Goal: Communication & Community: Answer question/provide support

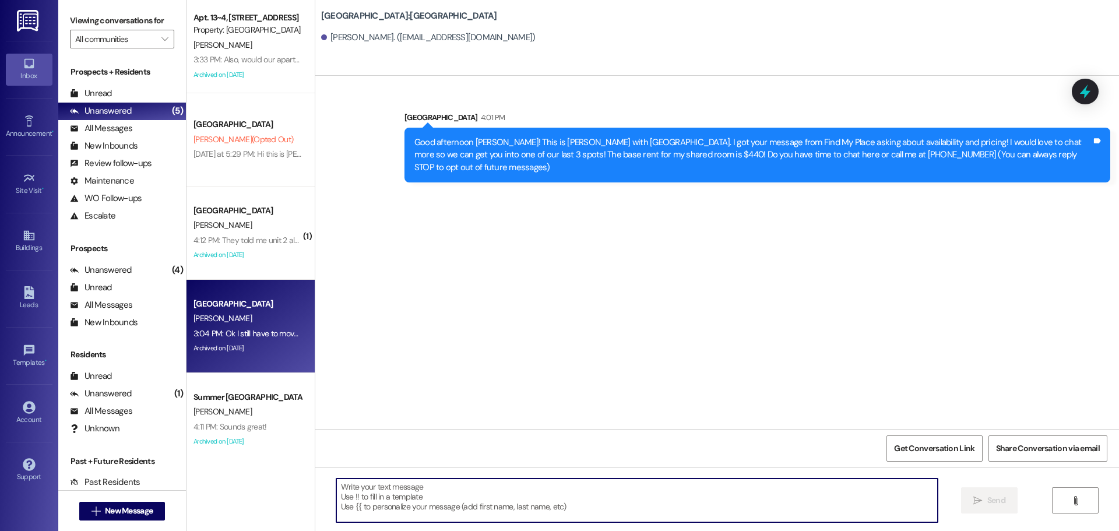
click at [242, 336] on div "3:04 PM: Ok I still have to move the furniture in [DATE]. Is that an issue? 3:0…" at bounding box center [312, 333] width 236 height 10
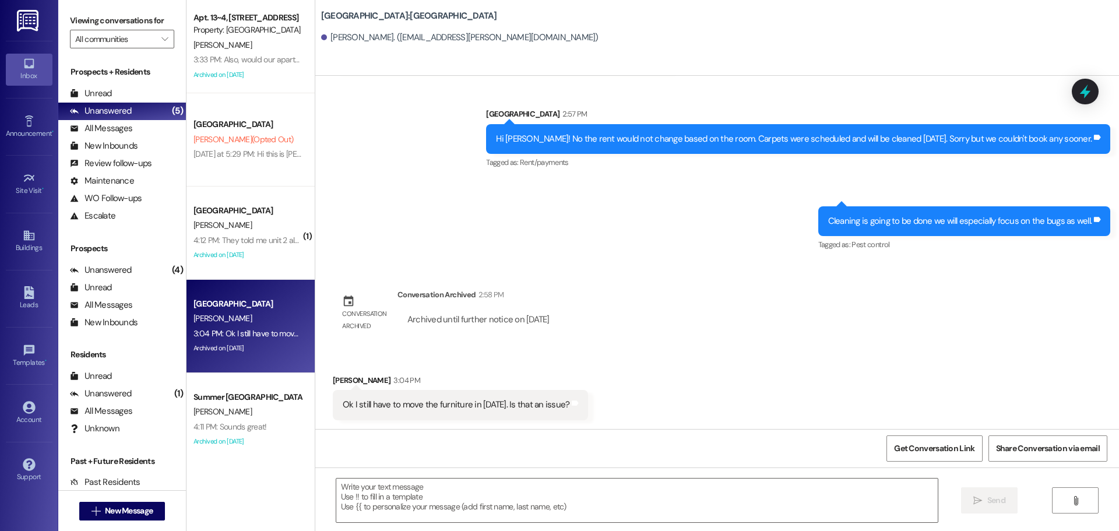
scroll to position [1076, 0]
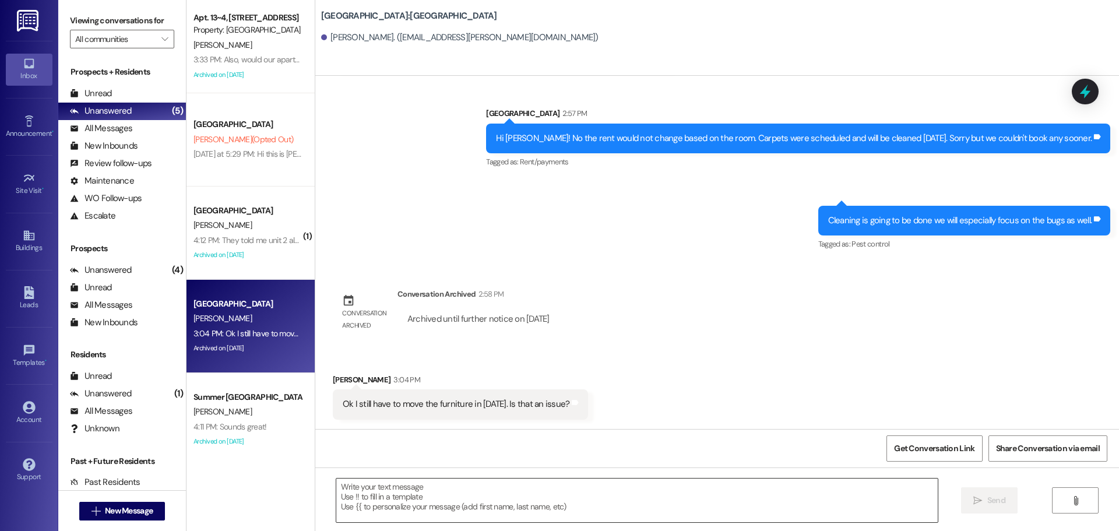
click at [498, 485] on textarea at bounding box center [637, 501] width 602 height 44
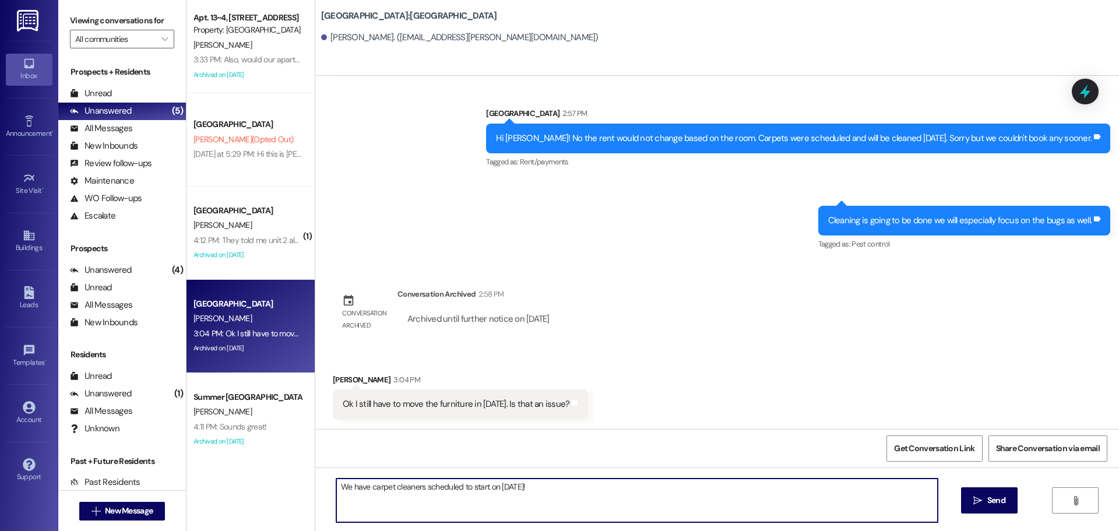
drag, startPoint x: 592, startPoint y: 484, endPoint x: 272, endPoint y: 461, distance: 321.5
click at [272, 461] on div "Apt. 13~4, 1 Campus Way Property: [GEOGRAPHIC_DATA][PERSON_NAME] 3:33 PM: Also,…" at bounding box center [653, 265] width 933 height 531
type textarea "W"
type textarea "The cleaners will work around the furniture, but if you can move what you can o…"
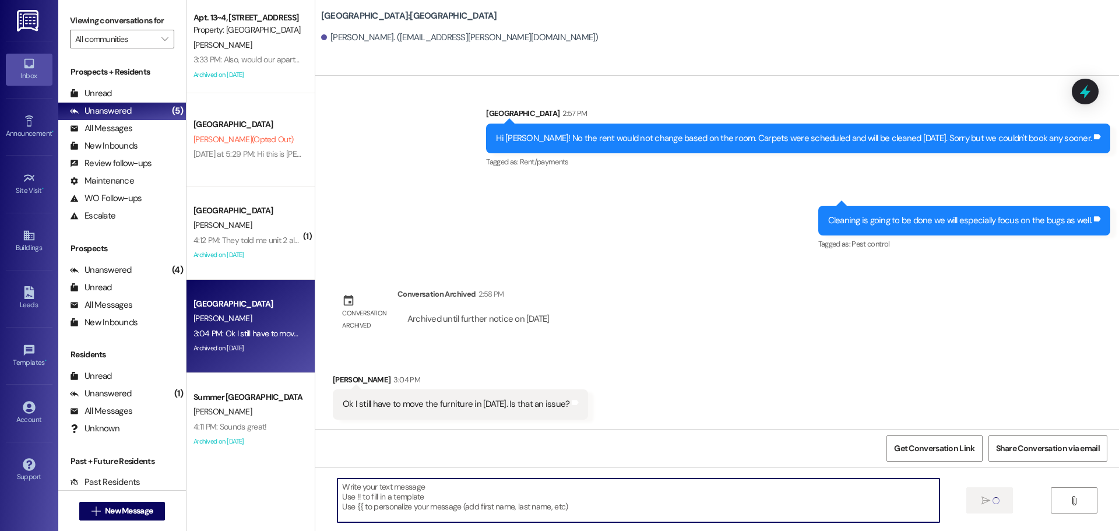
scroll to position [1075, 0]
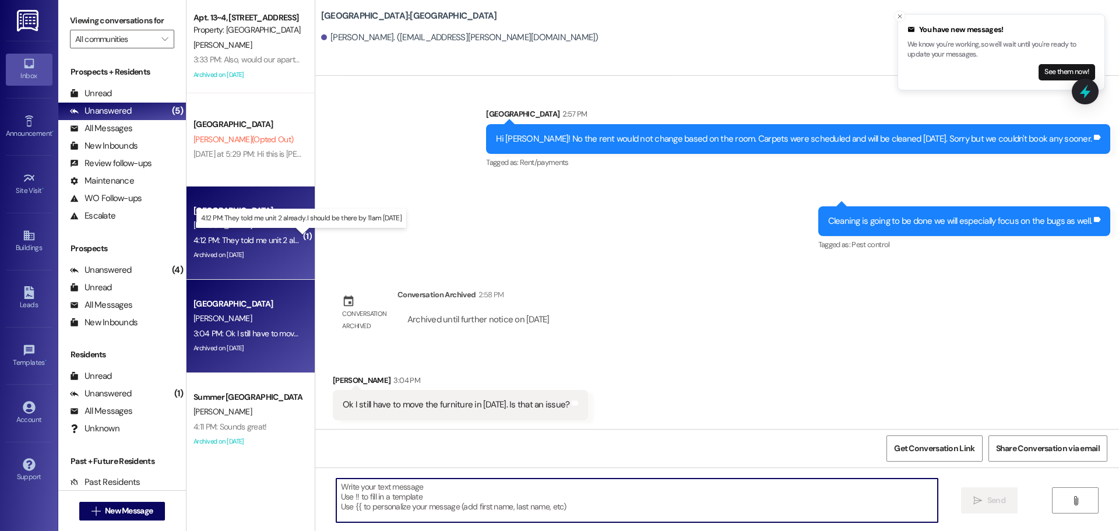
click at [235, 242] on div "4:12 PM: They told me unit 2 already. I should be there by 11am [DATE] 4:12 PM:…" at bounding box center [309, 240] width 231 height 10
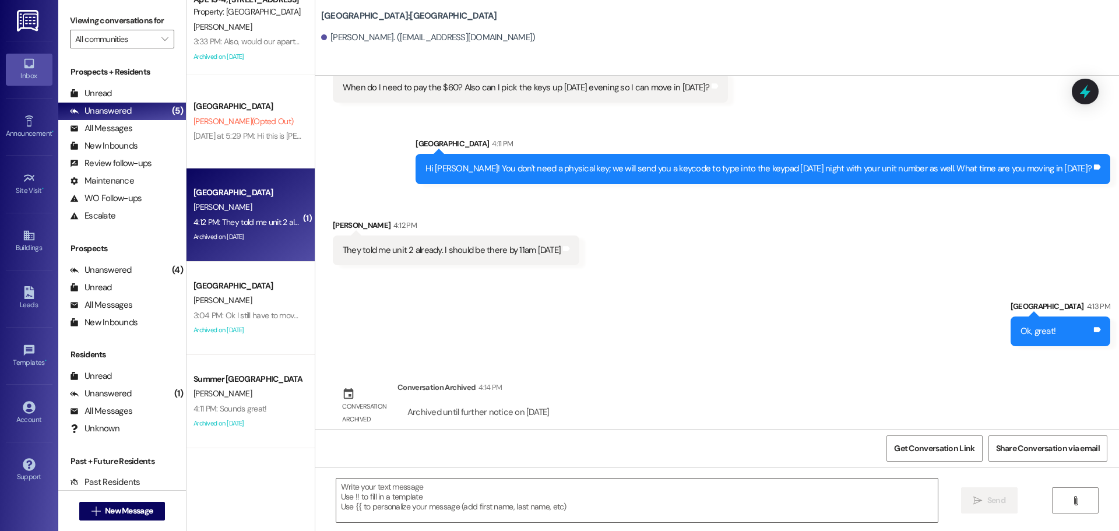
scroll to position [0, 0]
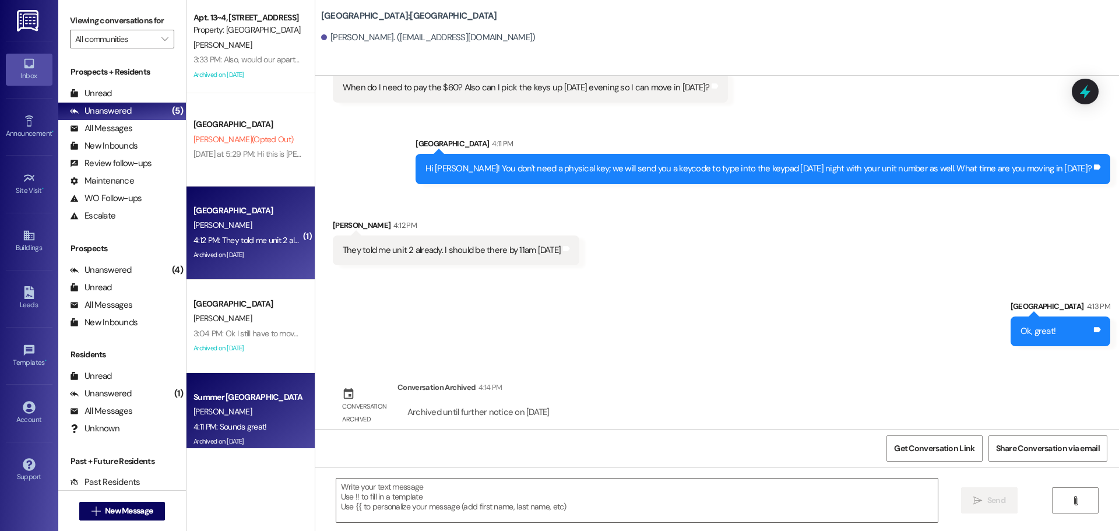
click at [238, 435] on div "Archived on [DATE]" at bounding box center [247, 441] width 110 height 15
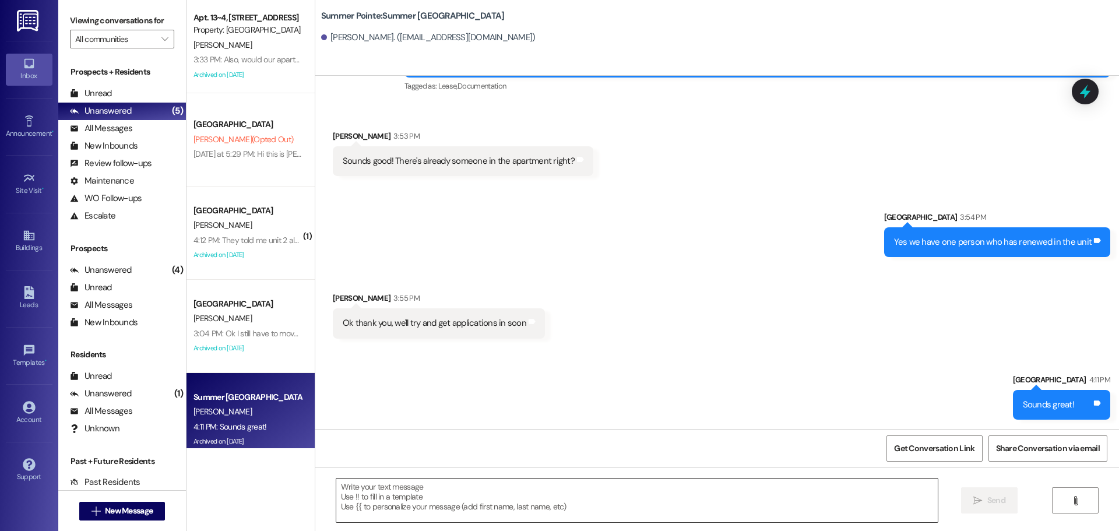
scroll to position [917, 0]
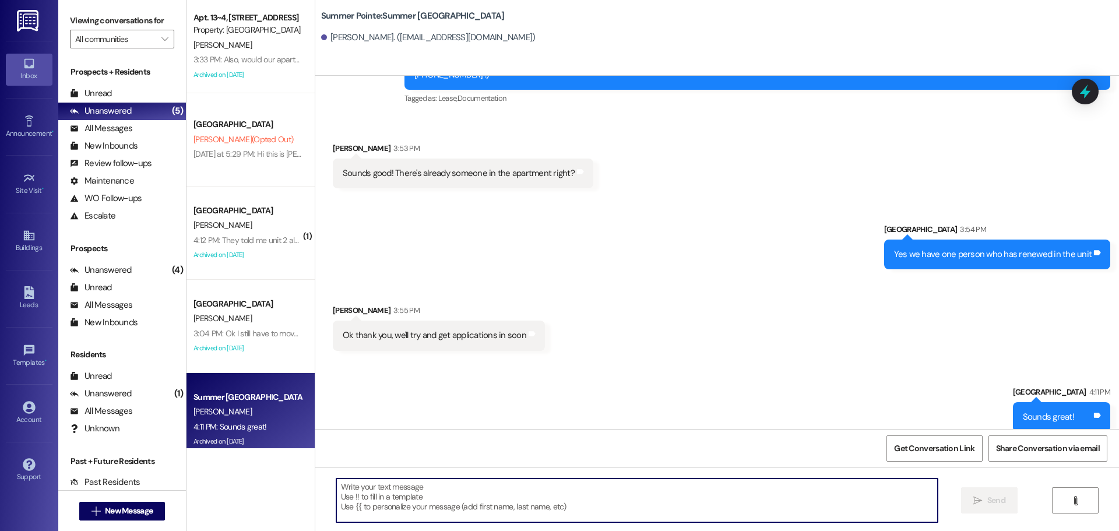
click at [442, 507] on textarea at bounding box center [637, 501] width 602 height 44
click at [787, 507] on textarea at bounding box center [637, 501] width 602 height 44
type textarea "H"
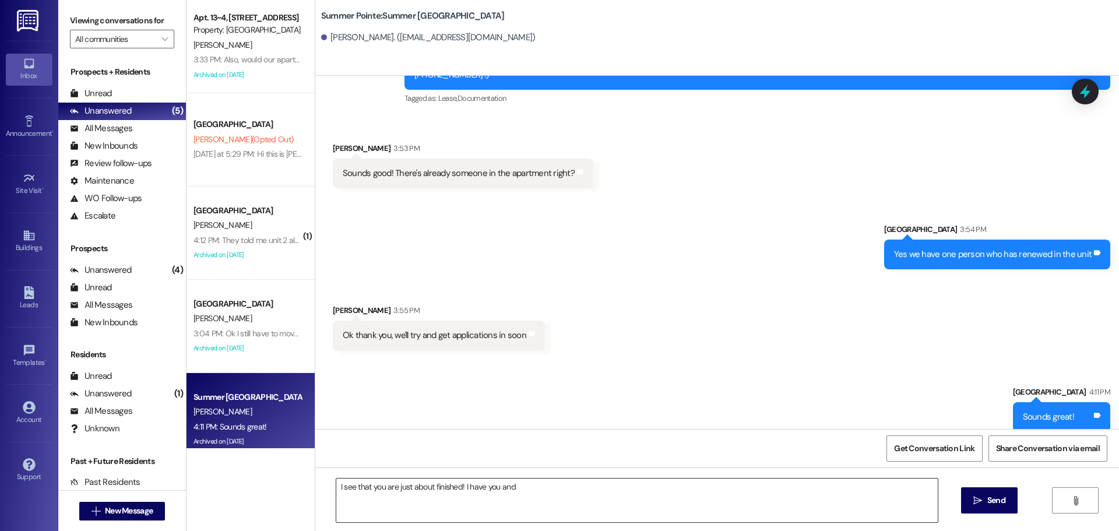
click at [709, 511] on textarea "I see that you are just about finished! I have you and" at bounding box center [637, 501] width 602 height 44
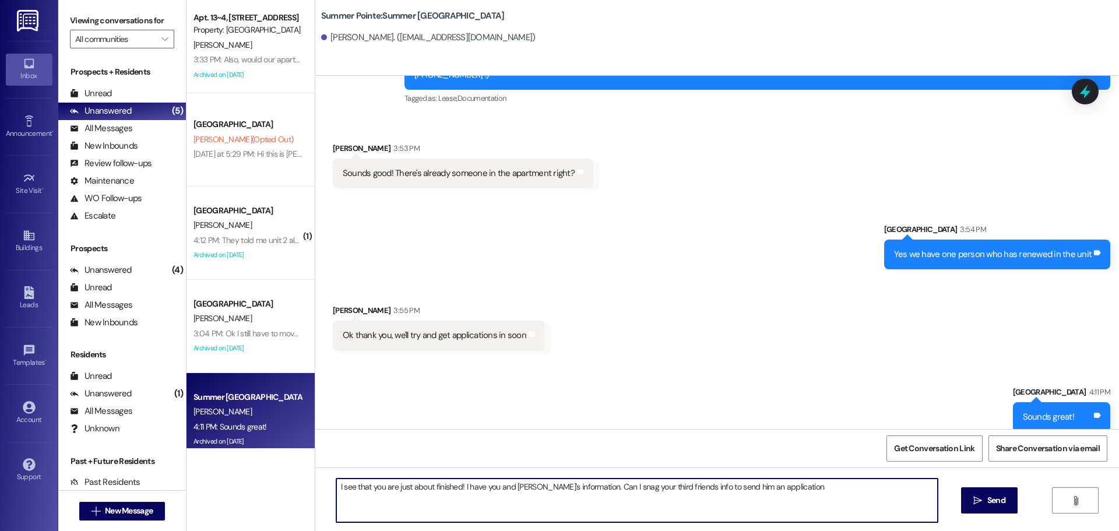
type textarea "I see that you are just about finished! I have you and [PERSON_NAME]'s informat…"
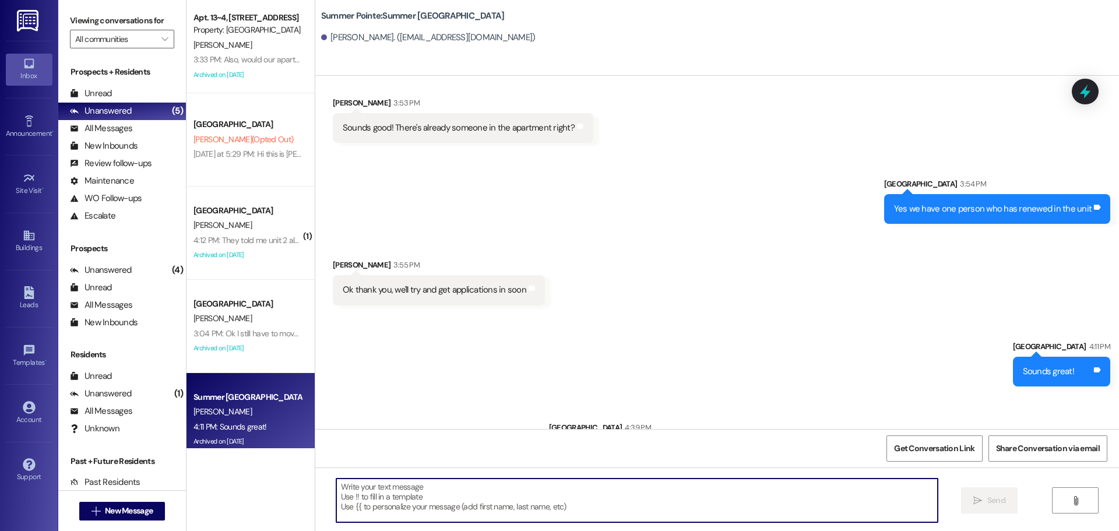
scroll to position [998, 0]
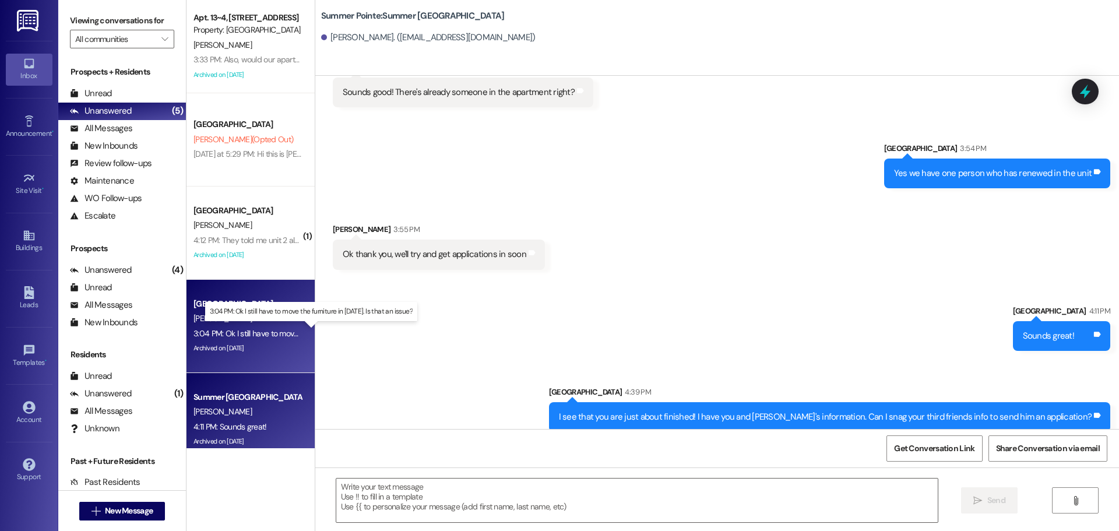
click at [227, 331] on div "3:04 PM: Ok I still have to move the furniture in on Saturday. Is that an issue…" at bounding box center [312, 333] width 236 height 10
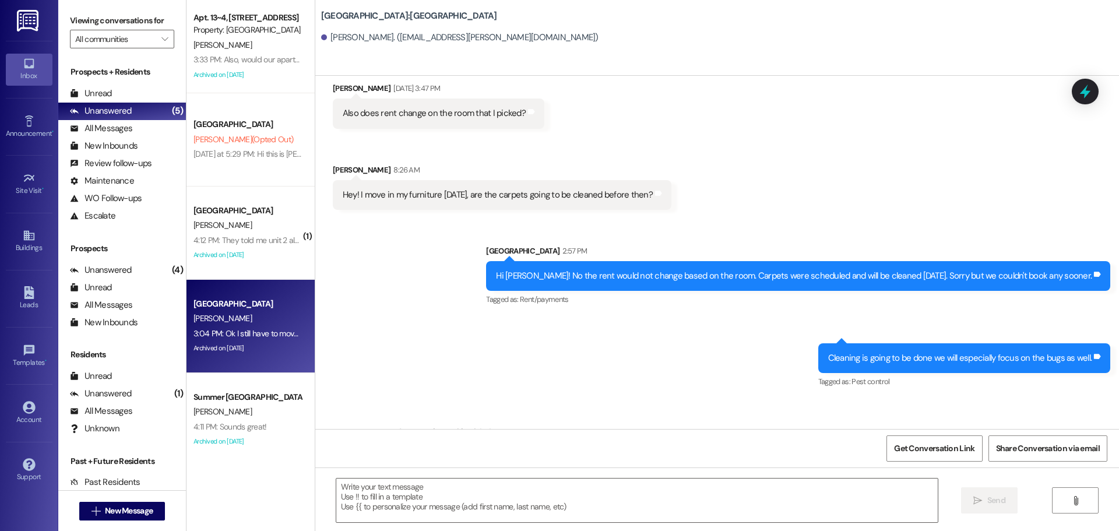
scroll to position [1157, 0]
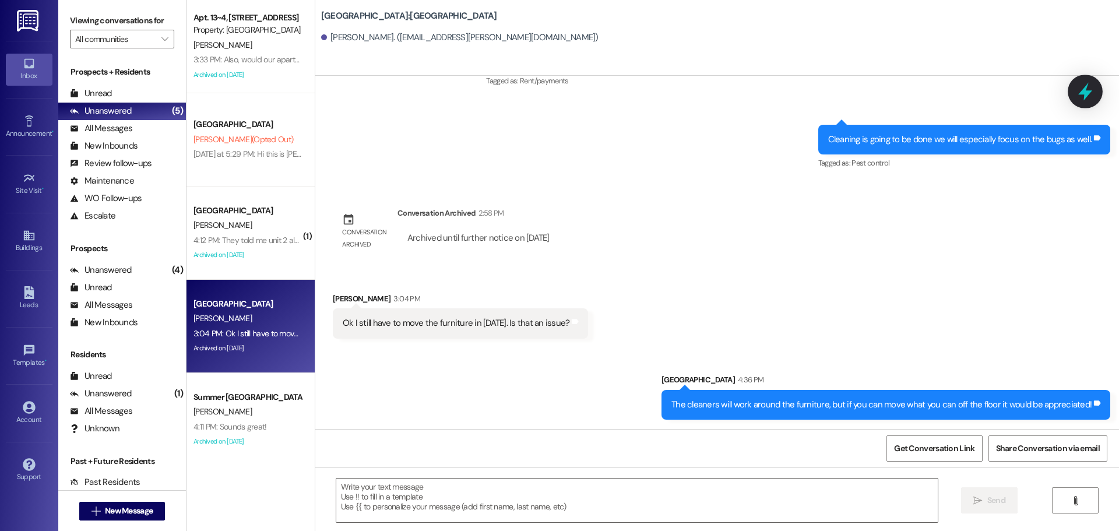
click at [1091, 87] on icon at bounding box center [1086, 92] width 20 height 20
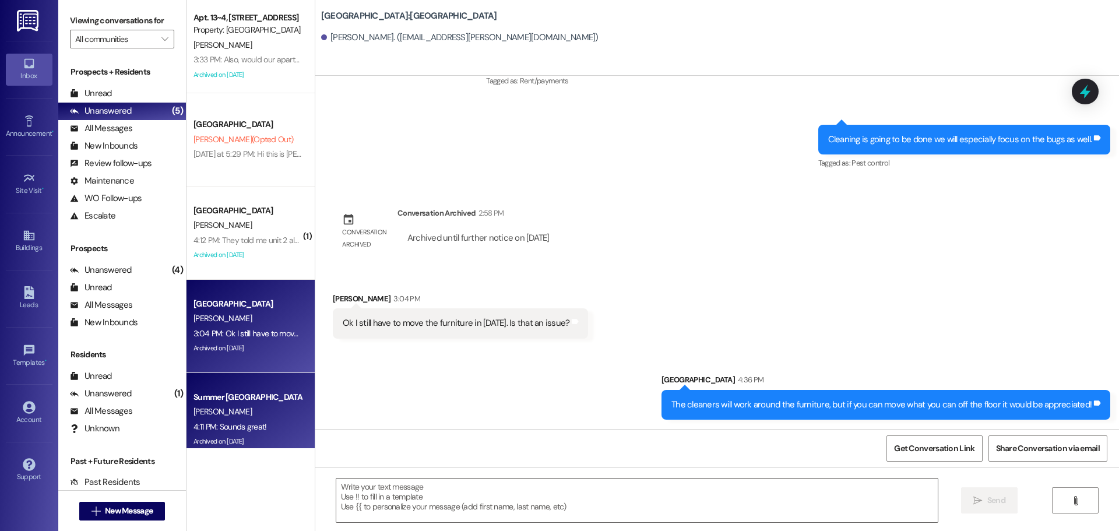
click at [237, 421] on div "4:11 PM: Sounds great! 4:11 PM: Sounds great!" at bounding box center [230, 426] width 73 height 10
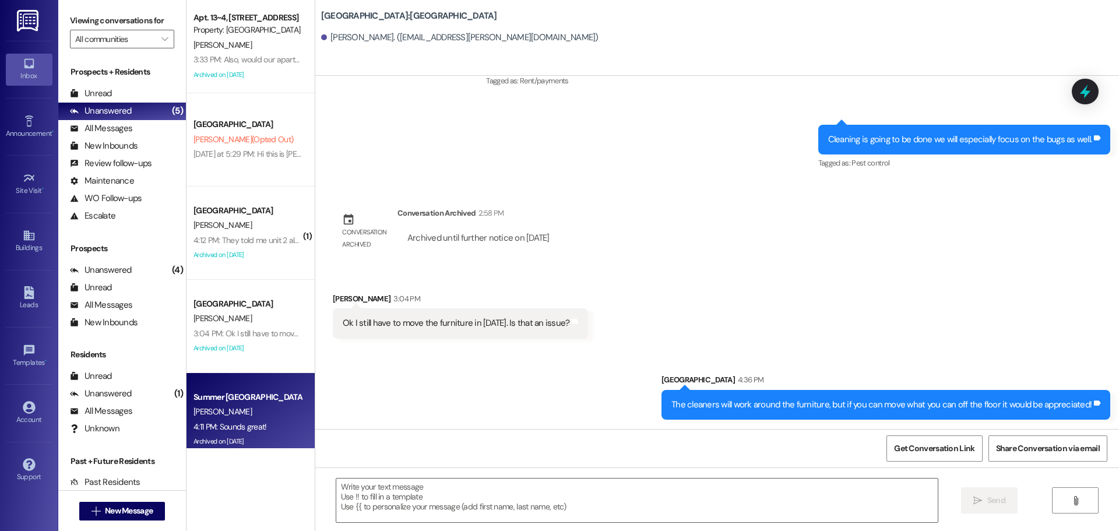
scroll to position [835, 0]
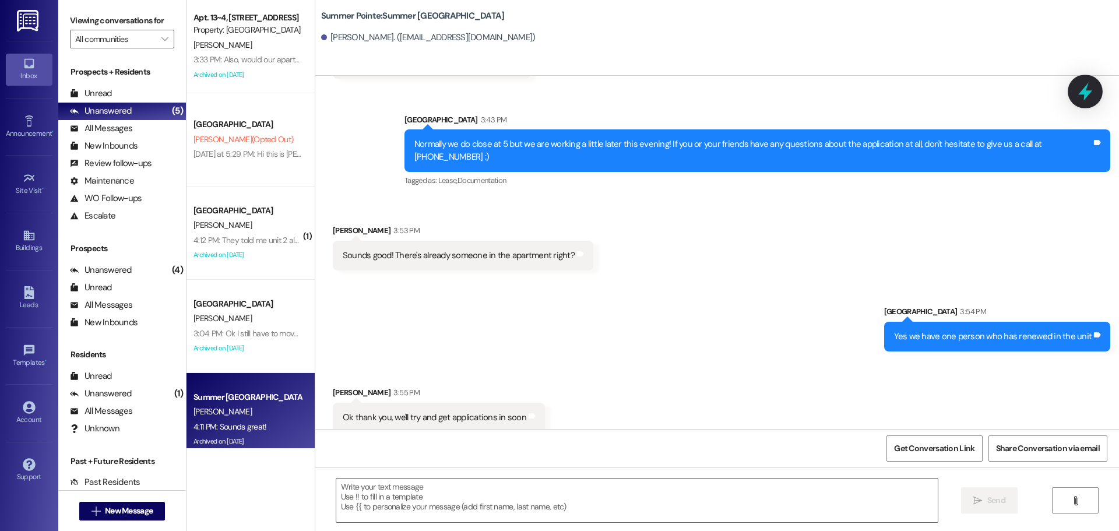
click at [1088, 78] on div at bounding box center [1085, 91] width 35 height 33
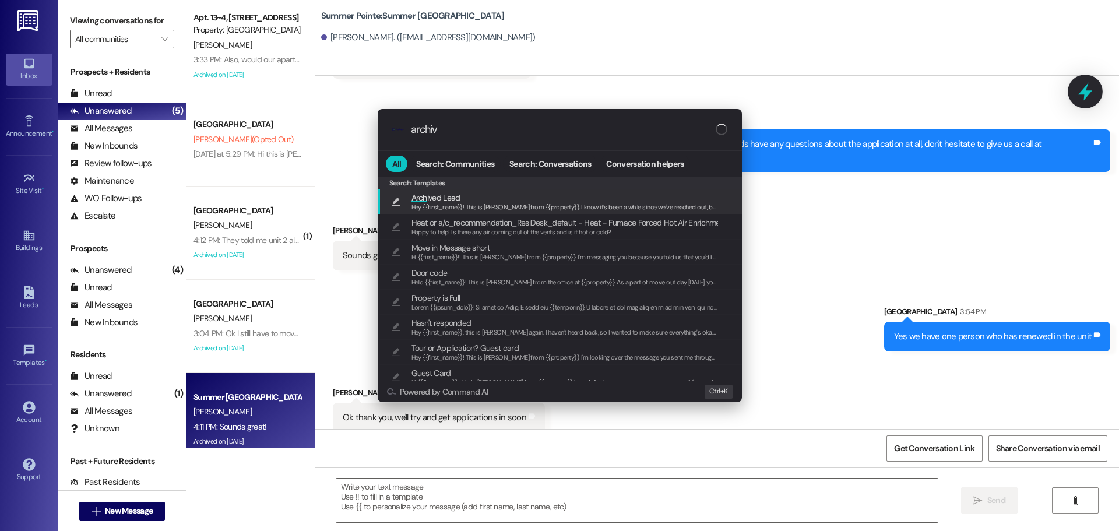
type input "archive"
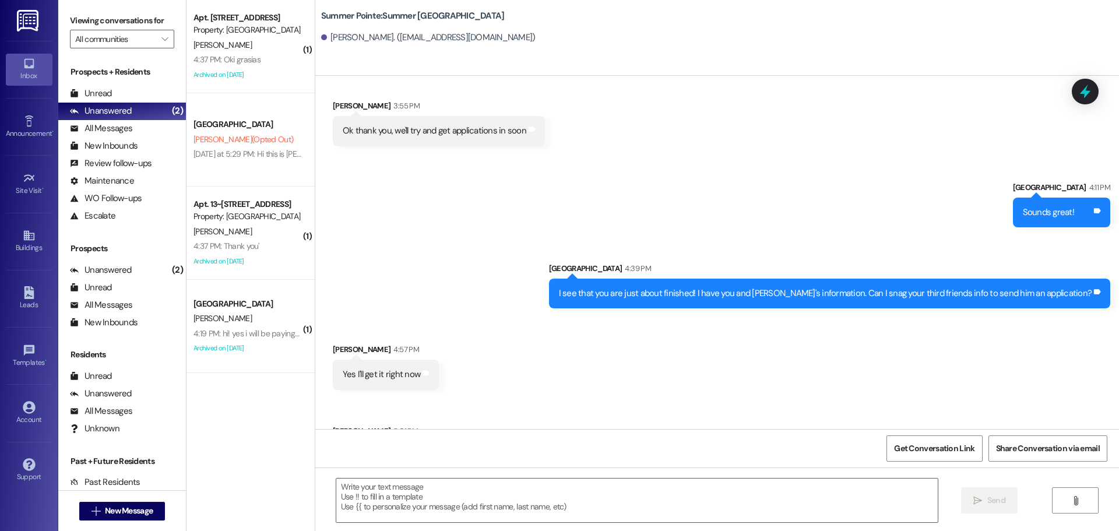
scroll to position [1161, 0]
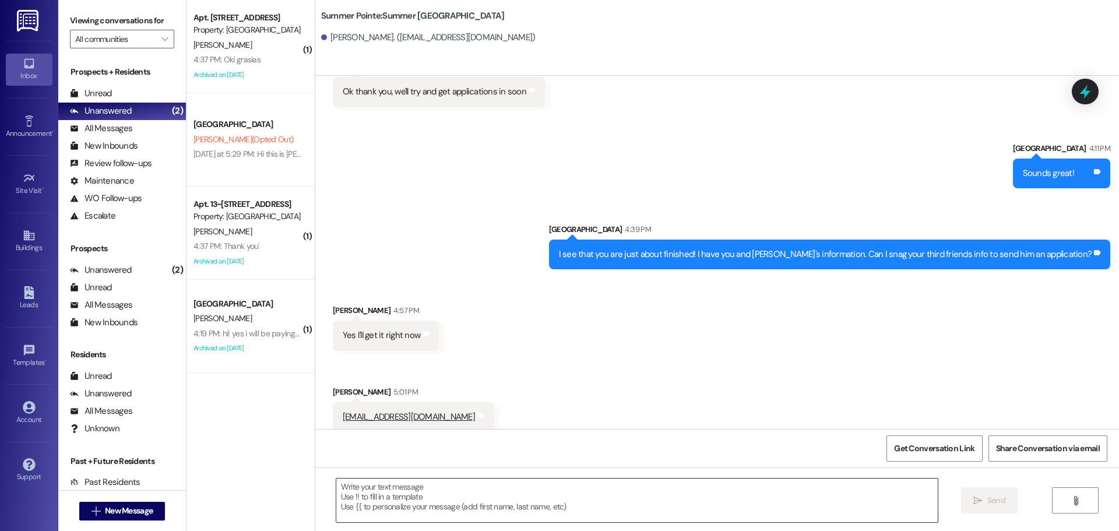
click at [423, 500] on textarea at bounding box center [637, 501] width 602 height 44
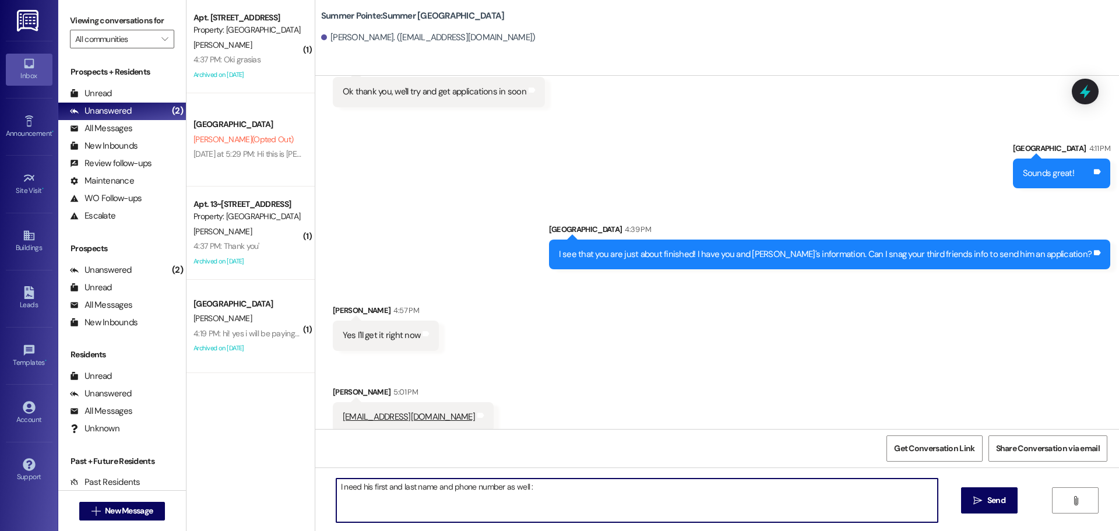
type textarea "I need his first and last name and phone number as well :)"
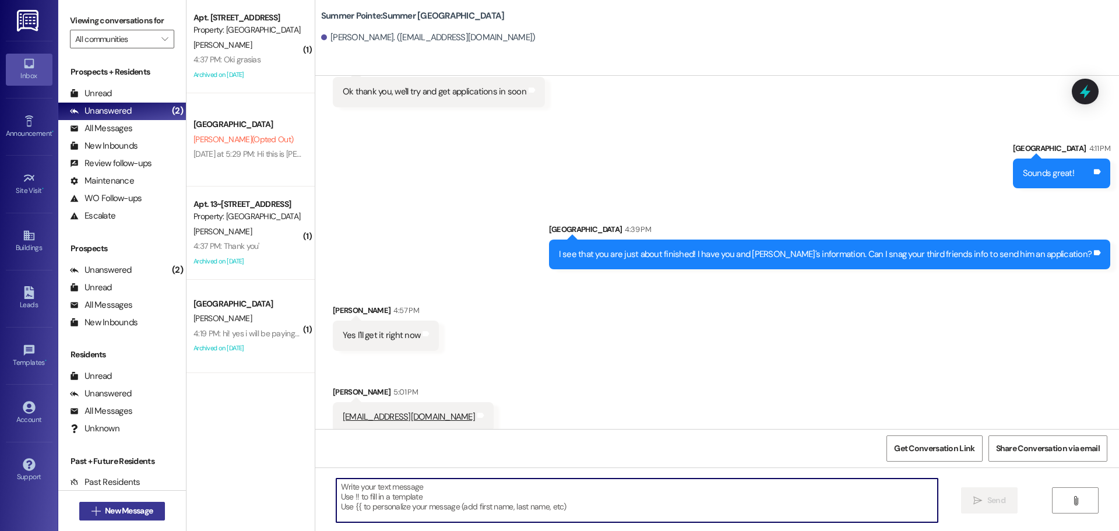
scroll to position [1160, 0]
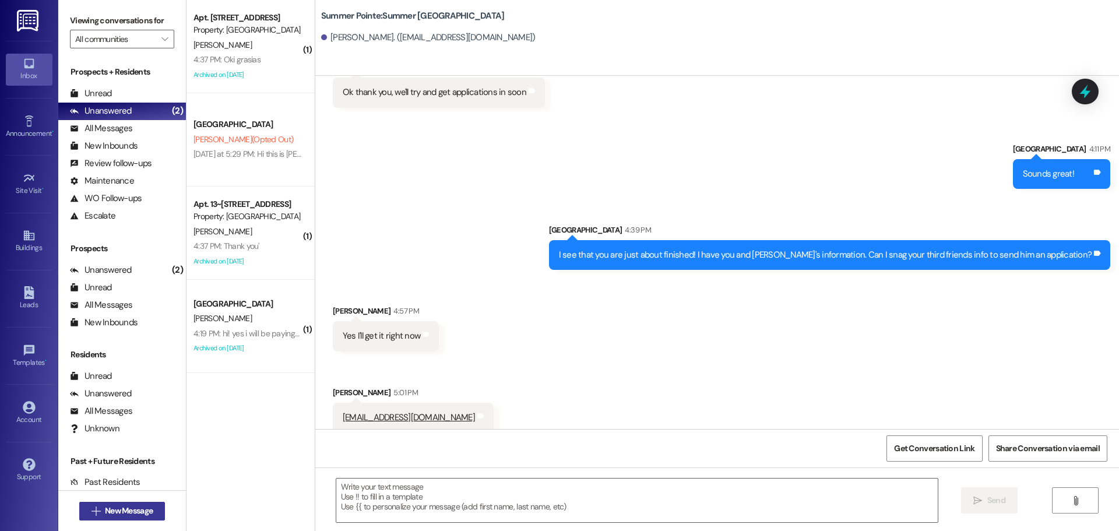
click at [148, 511] on span "New Message" at bounding box center [129, 511] width 48 height 12
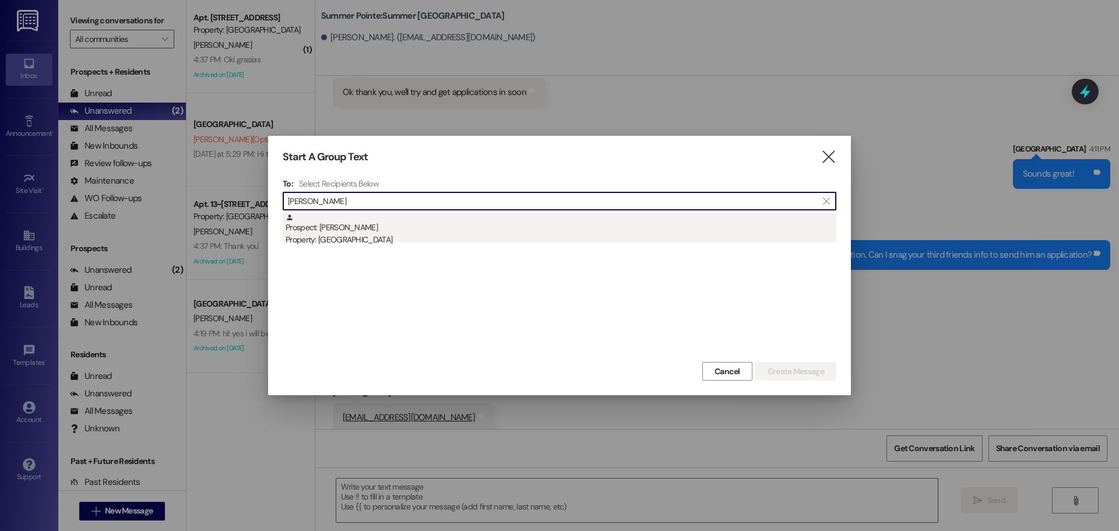
type input "emma lac"
click at [452, 223] on div "Prospect: Emma Lacanienta Property: Campus Way" at bounding box center [561, 229] width 551 height 33
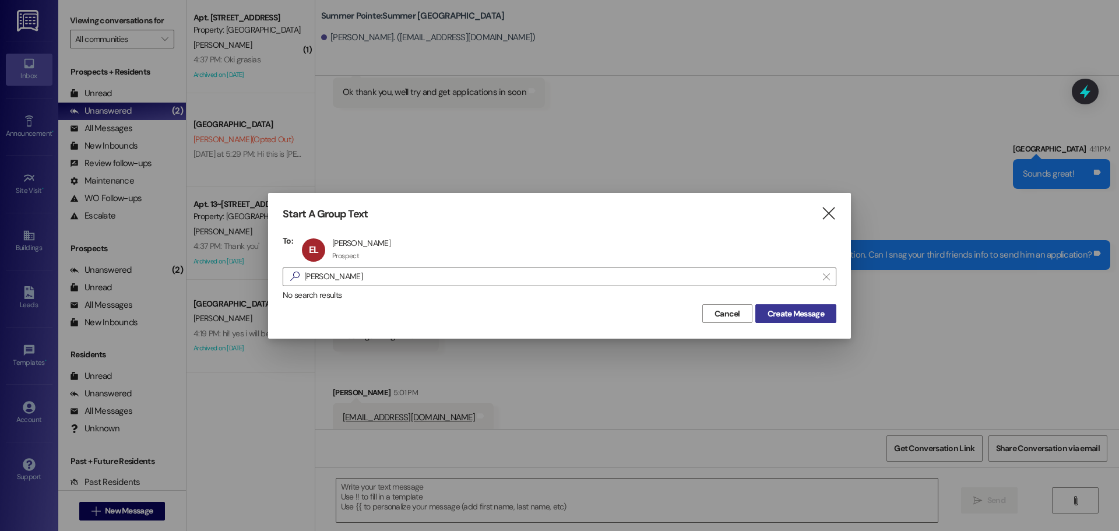
click at [789, 309] on span "Create Message" at bounding box center [796, 314] width 57 height 12
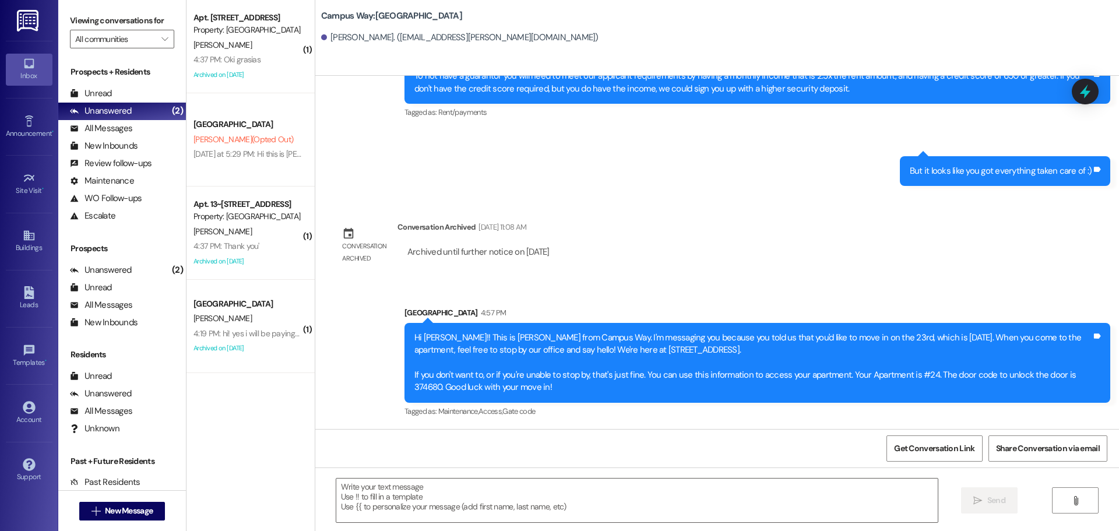
scroll to position [512, 0]
click at [136, 500] on div " New Message" at bounding box center [122, 511] width 86 height 29
click at [142, 514] on span "New Message" at bounding box center [129, 511] width 48 height 12
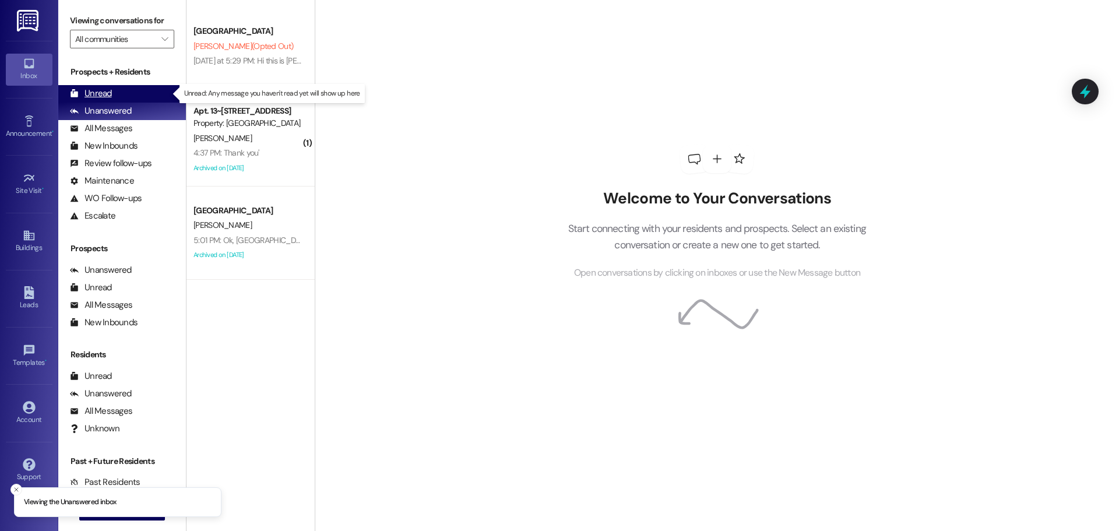
click at [93, 89] on div "Unread" at bounding box center [91, 93] width 42 height 12
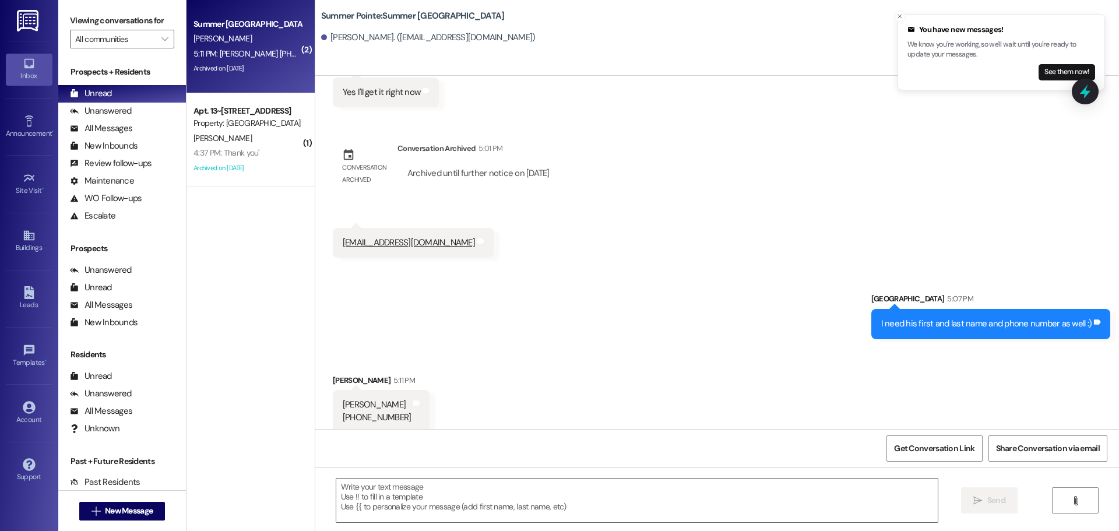
scroll to position [1319, 0]
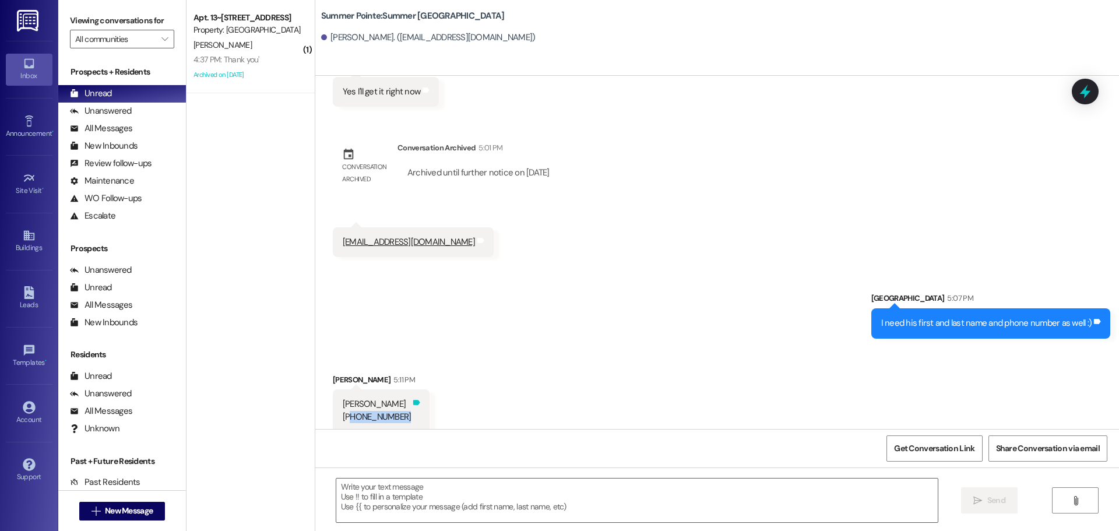
drag, startPoint x: 340, startPoint y: 406, endPoint x: 396, endPoint y: 409, distance: 56.1
click at [396, 409] on div "[PERSON_NAME] [PHONE_NUMBER] Tags and notes" at bounding box center [381, 410] width 97 height 43
copy div "3855106889 Tags and notes"
click at [523, 499] on textarea at bounding box center [637, 501] width 602 height 44
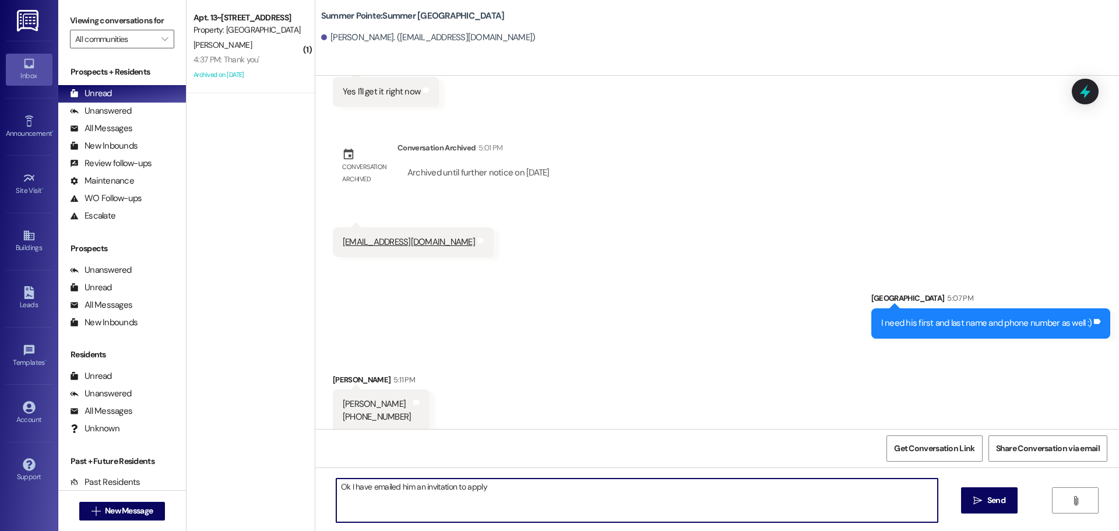
type textarea "Ok I have emailed him an invitation to apply!"
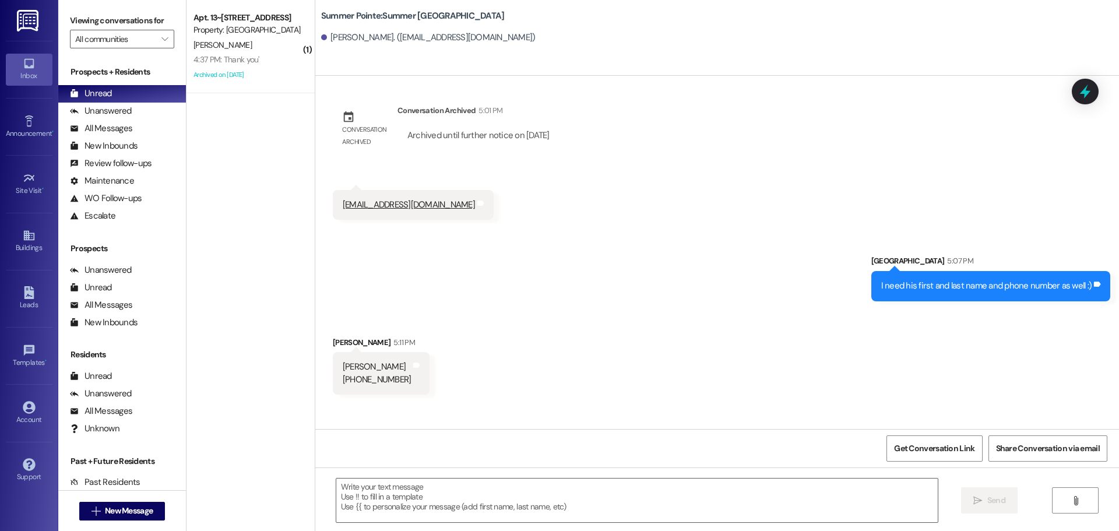
scroll to position [1400, 0]
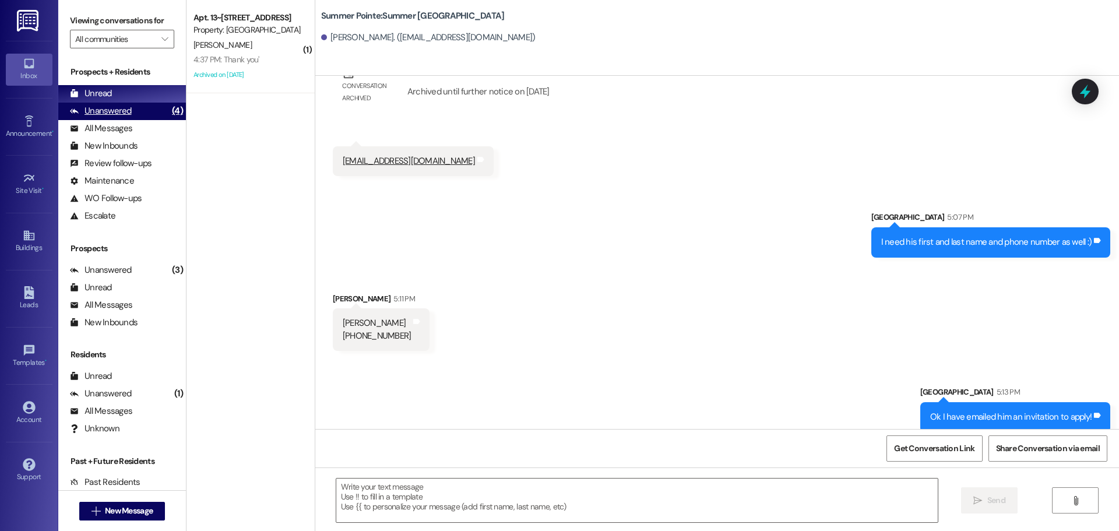
click at [125, 114] on div "Unanswered" at bounding box center [101, 111] width 62 height 12
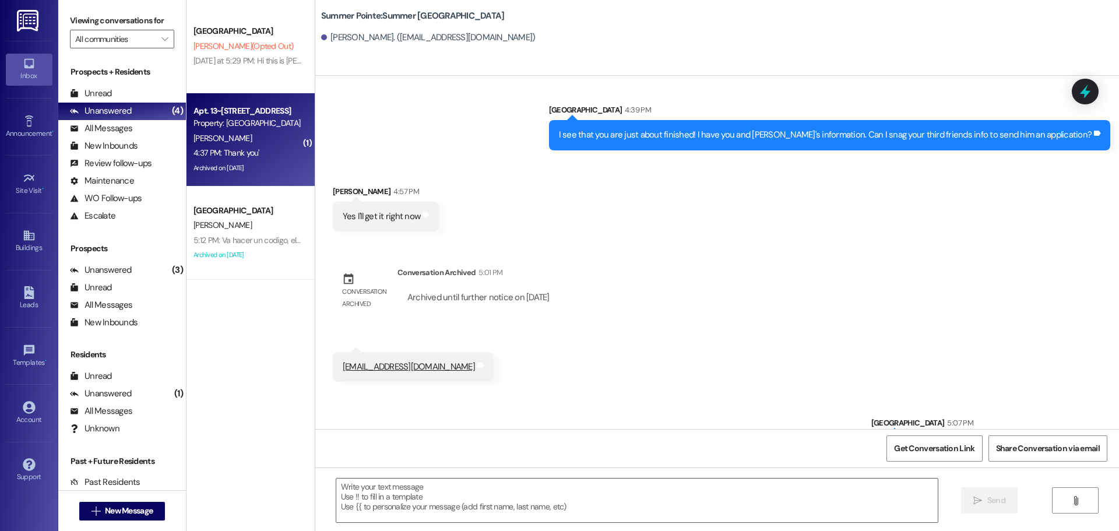
scroll to position [1319, 0]
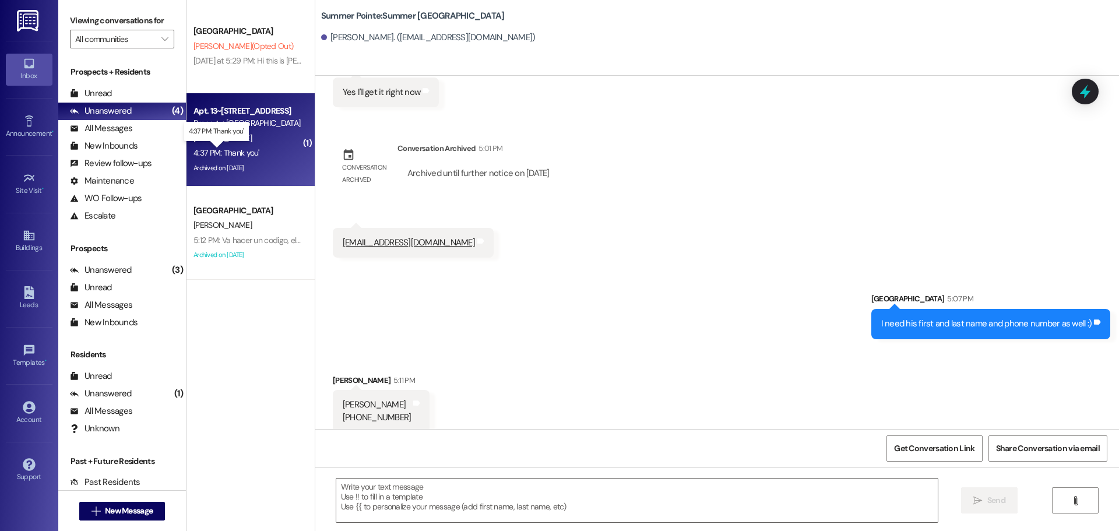
click at [212, 152] on div "4:37 PM: Thank you' 4:37 PM: Thank you'" at bounding box center [227, 152] width 66 height 10
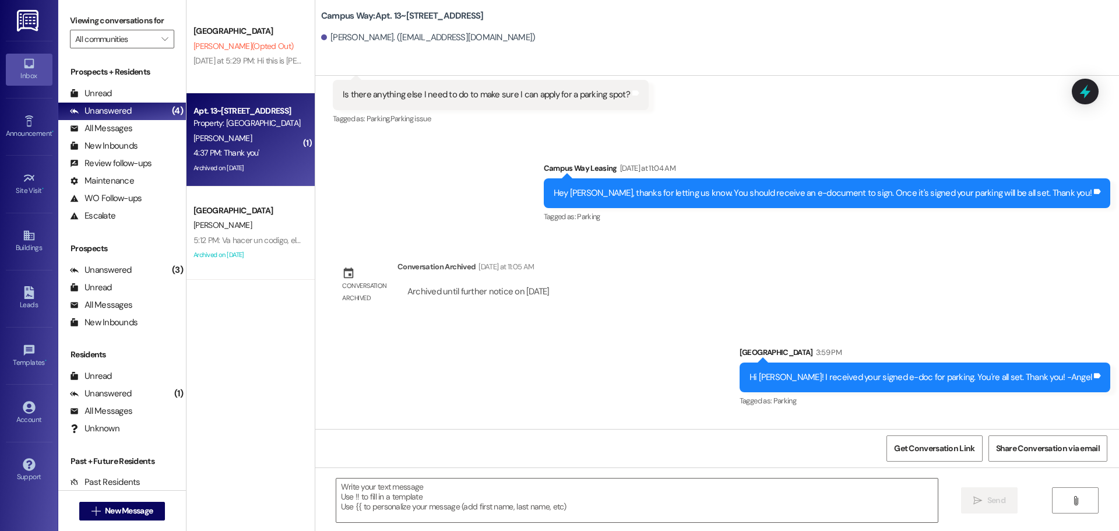
scroll to position [8979, 0]
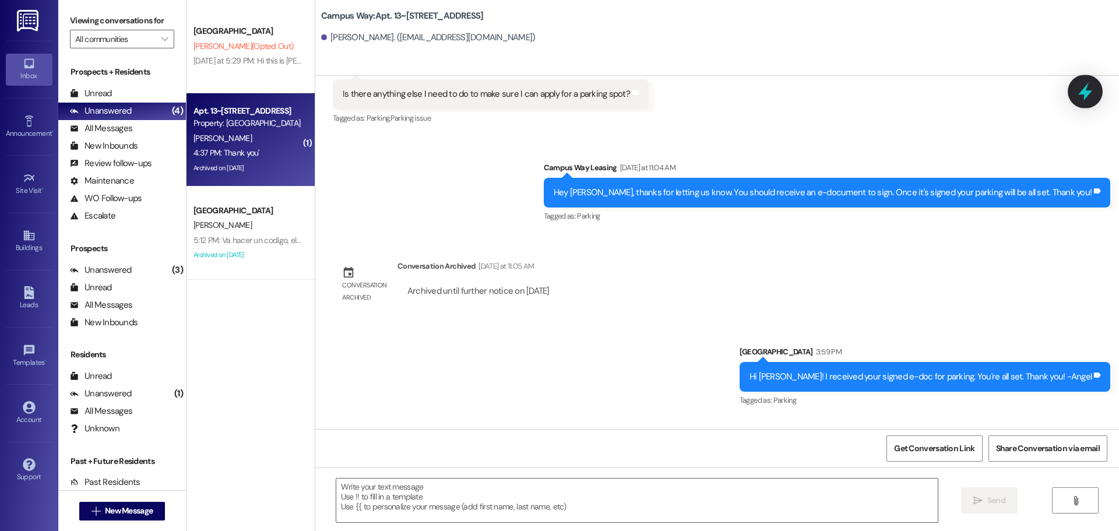
click at [1085, 83] on icon at bounding box center [1086, 92] width 20 height 20
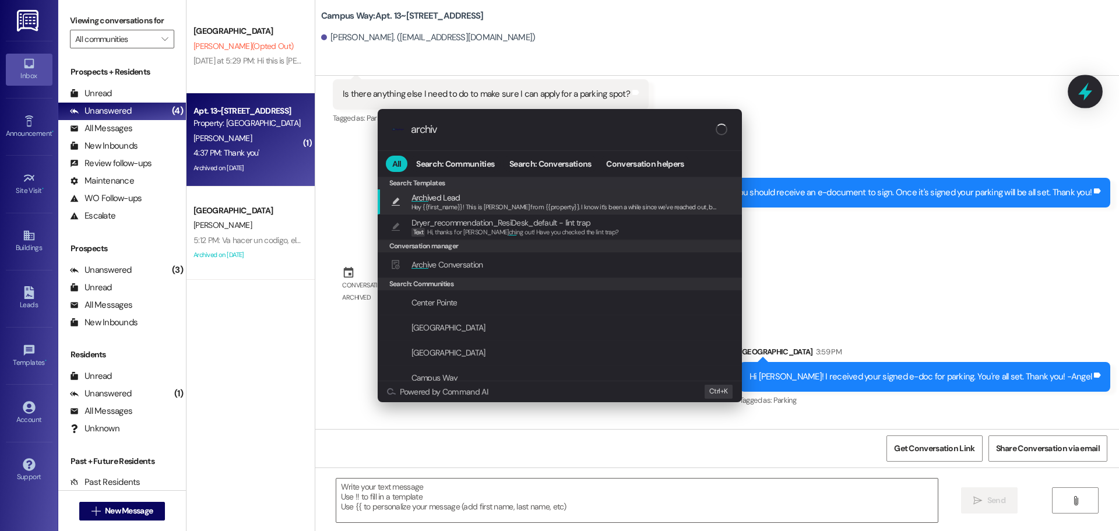
type input "archive"
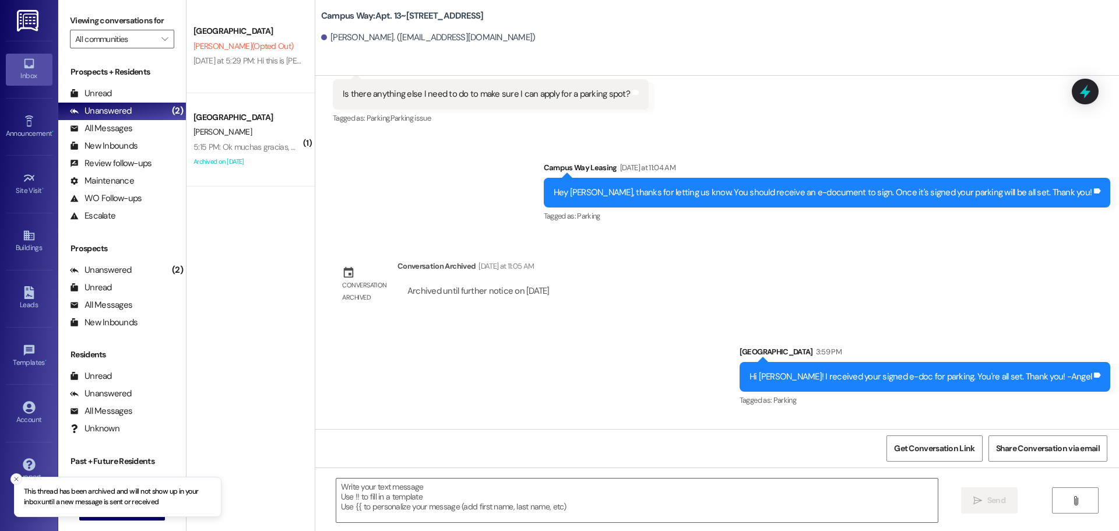
click at [12, 481] on button "Close toast" at bounding box center [16, 479] width 12 height 12
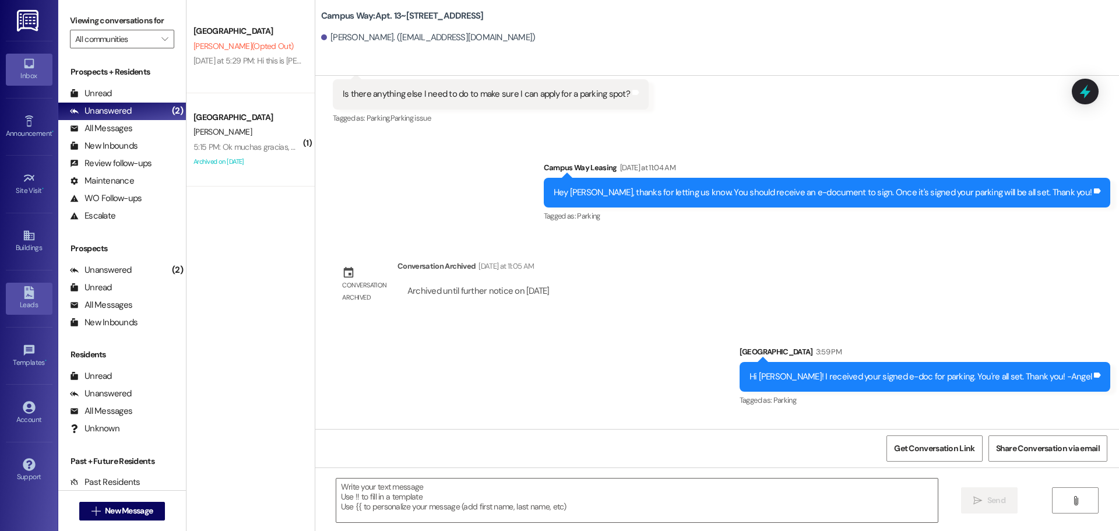
click at [23, 293] on icon at bounding box center [29, 292] width 13 height 13
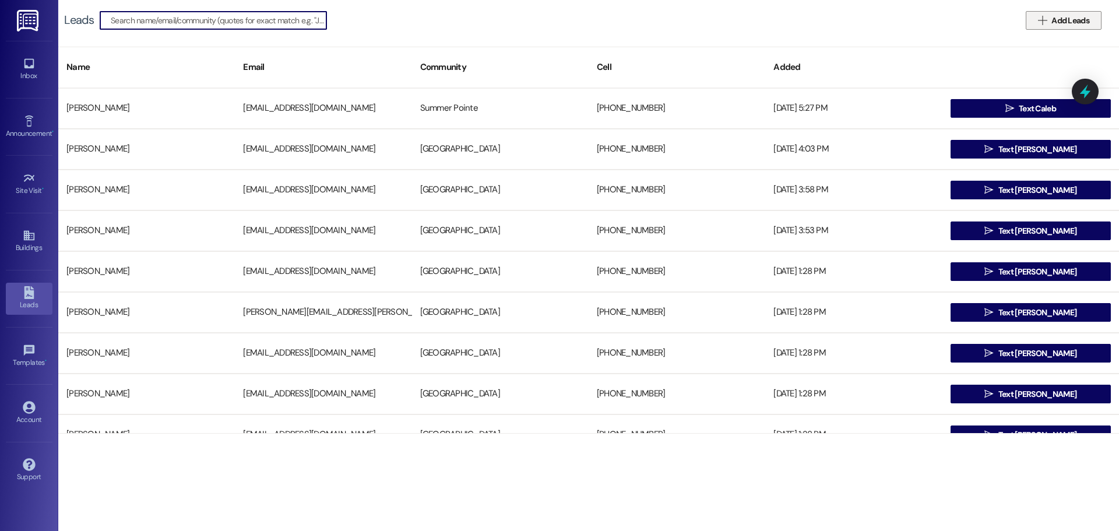
click at [1068, 24] on span "Add Leads" at bounding box center [1071, 21] width 38 height 12
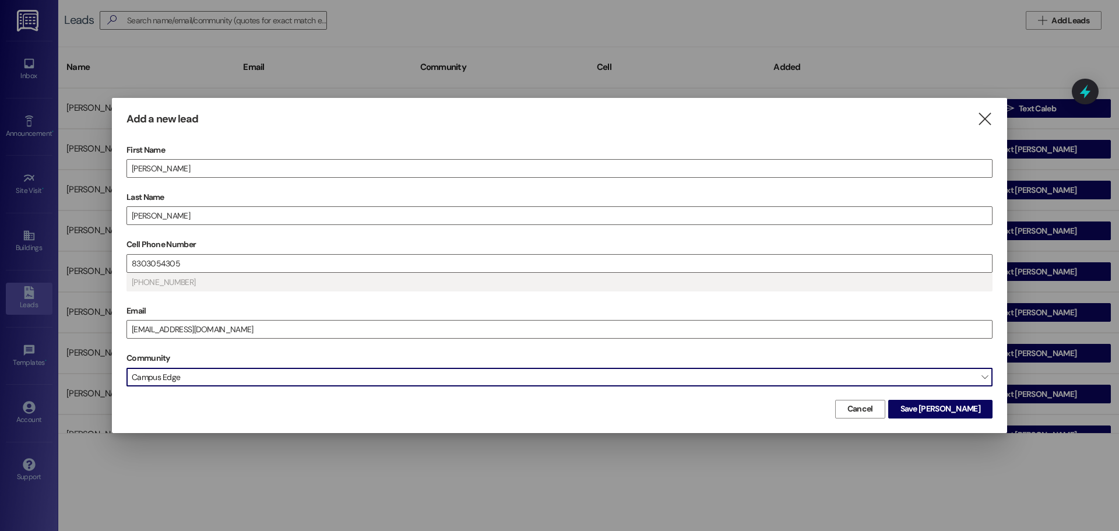
click at [540, 381] on span "Campus Edge" at bounding box center [559, 377] width 866 height 19
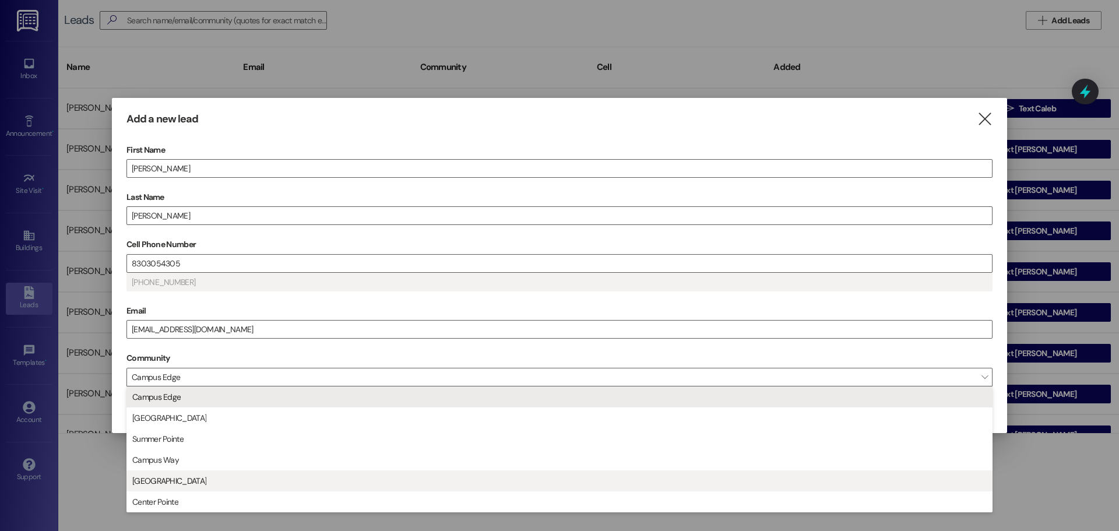
click at [482, 484] on span "[GEOGRAPHIC_DATA]" at bounding box center [560, 481] width 856 height 20
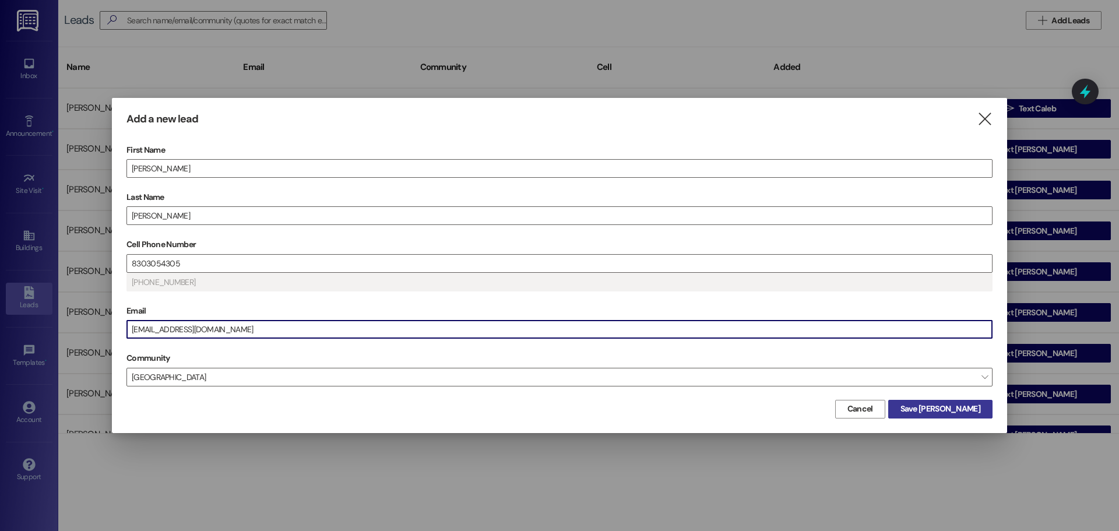
click at [961, 400] on button "Save [PERSON_NAME]" at bounding box center [940, 409] width 104 height 19
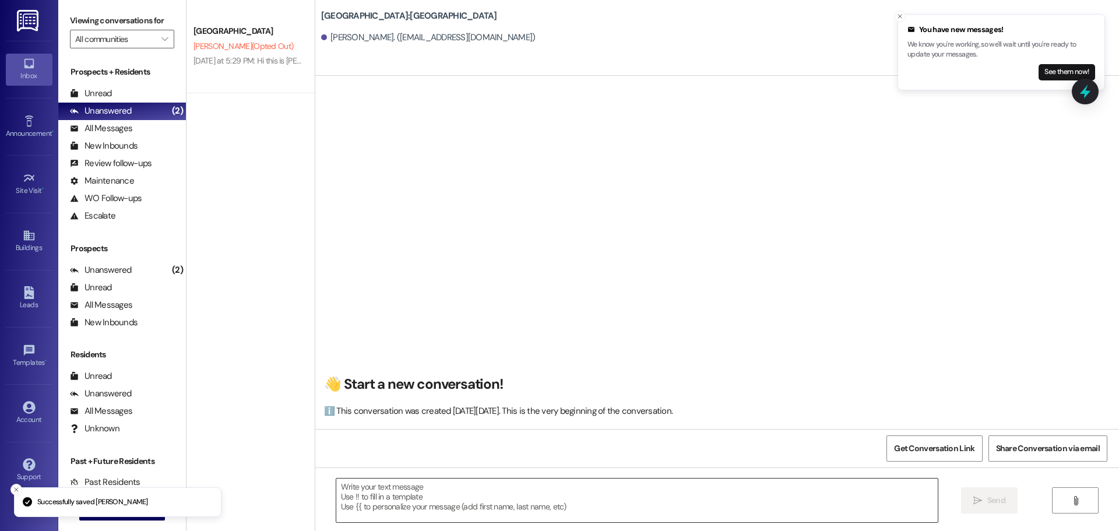
click at [473, 489] on textarea at bounding box center [637, 501] width 602 height 44
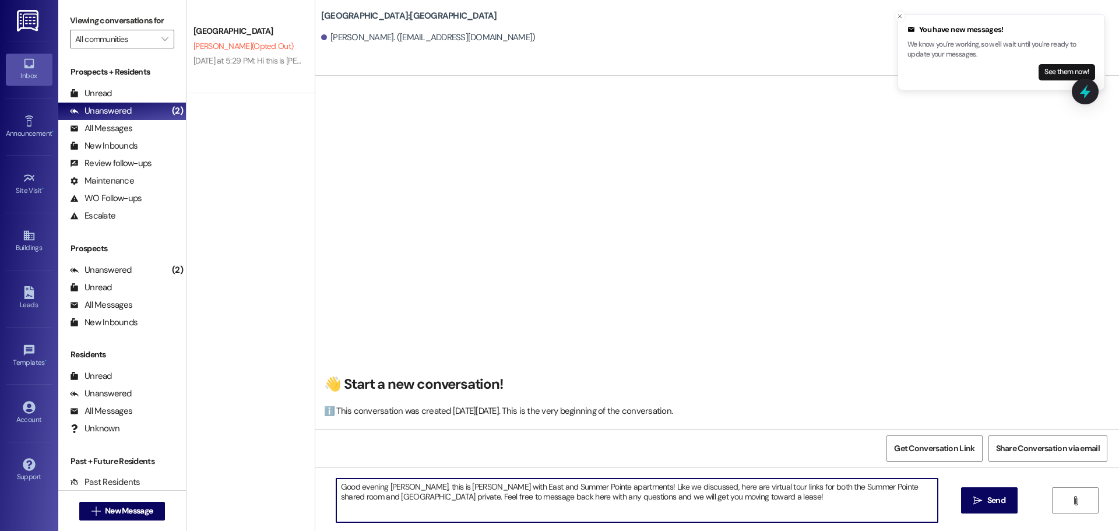
click at [412, 508] on textarea "Good evening [PERSON_NAME], this is [PERSON_NAME] with East and Summer Pointe a…" at bounding box center [637, 501] width 602 height 44
click at [408, 511] on textarea "Good evening [PERSON_NAME], this is [PERSON_NAME] with East and Summer Pointe a…" at bounding box center [637, 501] width 602 height 44
click at [738, 514] on textarea "Good evening [PERSON_NAME], this is [PERSON_NAME] with East and Summer Pointe a…" at bounding box center [637, 501] width 602 height 44
paste textarea "[URL][DOMAIN_NAME]"
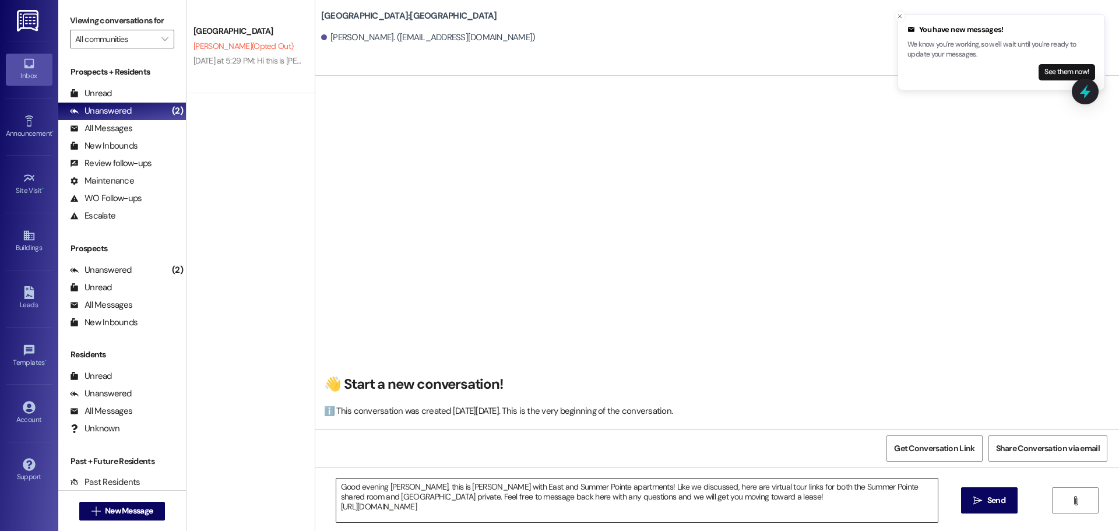
scroll to position [3, 0]
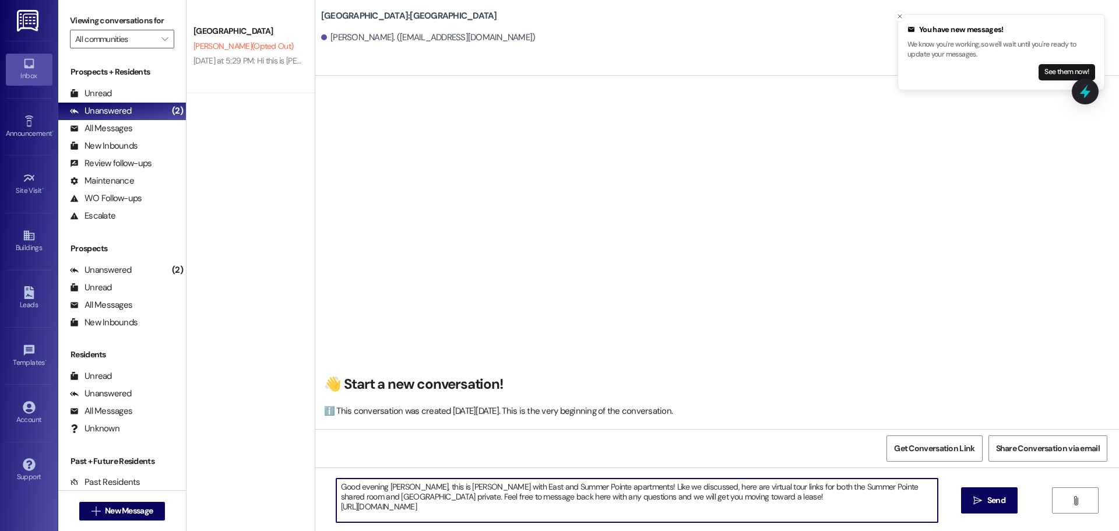
click at [365, 519] on textarea "Good evening [PERSON_NAME], this is [PERSON_NAME] with East and Summer Pointe a…" at bounding box center [637, 501] width 602 height 44
paste textarea "[URL][DOMAIN_NAME]"
type textarea "Good evening [PERSON_NAME], this is [PERSON_NAME] with East and Summer Pointe a…"
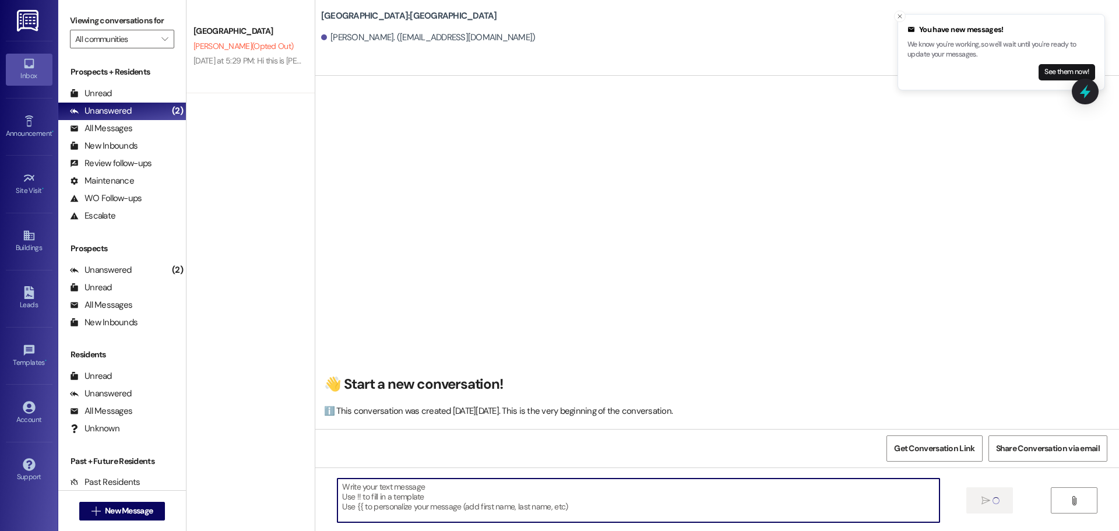
scroll to position [0, 0]
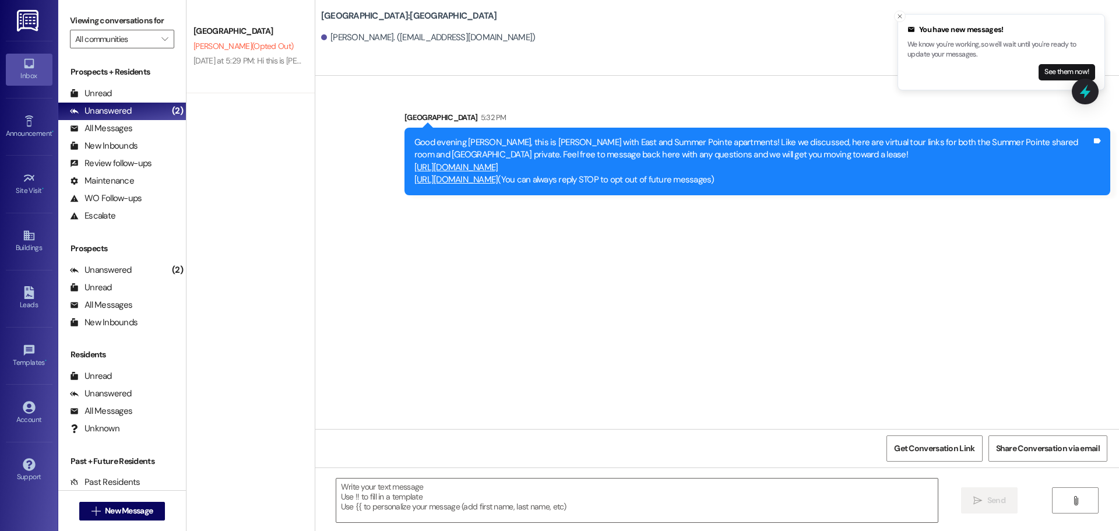
drag, startPoint x: 402, startPoint y: 141, endPoint x: 631, endPoint y: 199, distance: 236.2
click at [631, 199] on div "Sent via [GEOGRAPHIC_DATA] 5:32 PM Good evening [PERSON_NAME], this is [PERSON_…" at bounding box center [757, 153] width 723 height 101
copy div "Good evening [PERSON_NAME], this is [PERSON_NAME] with East and Summer Pointe a…"
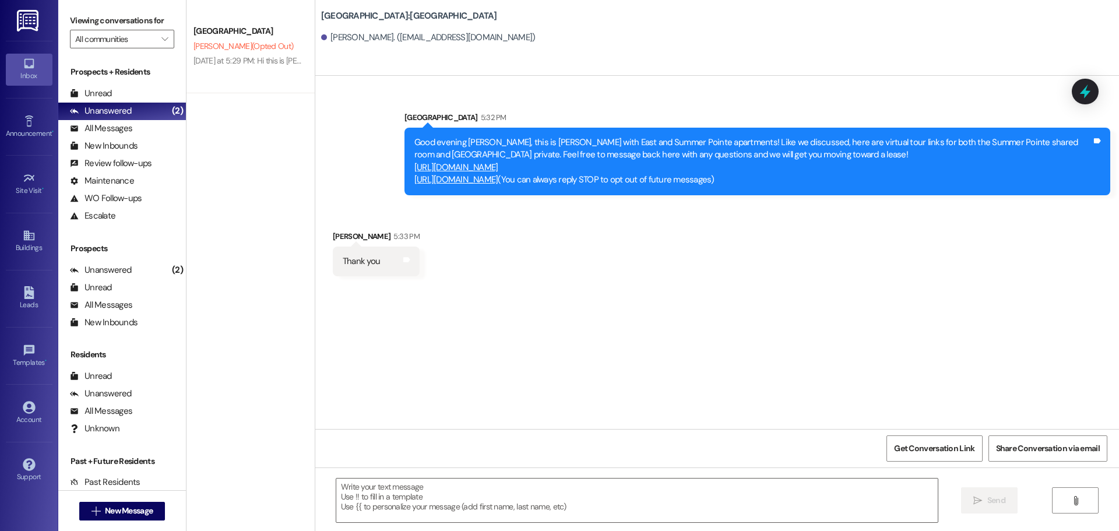
click at [834, 302] on div "Sent via [GEOGRAPHIC_DATA] 5:32 PM Good evening [PERSON_NAME], this is [PERSON_…" at bounding box center [717, 252] width 804 height 353
